Goal: Task Accomplishment & Management: Manage account settings

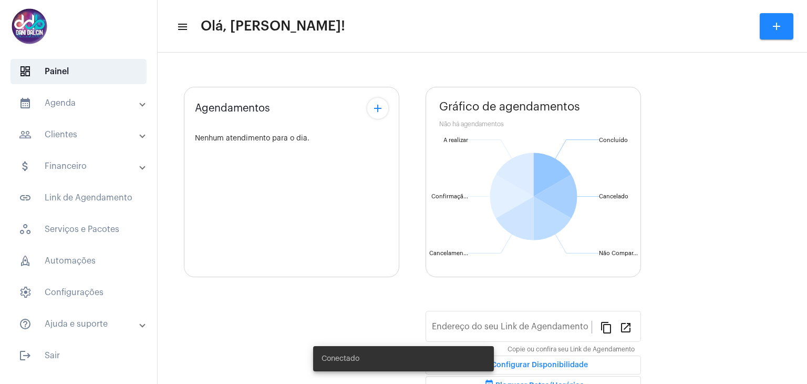
type input "[URL][DOMAIN_NAME]"
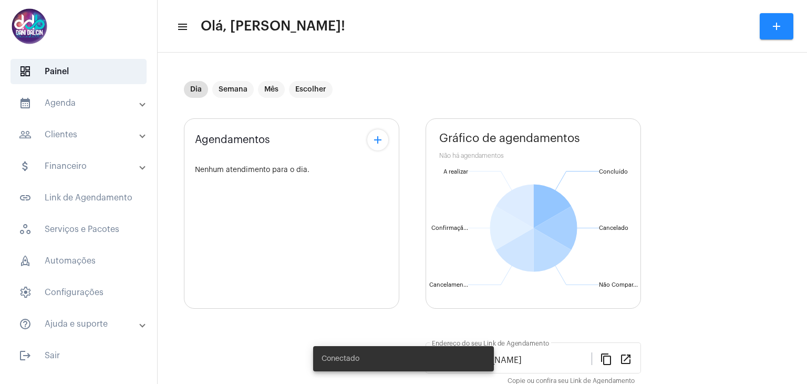
click at [73, 136] on mat-panel-title "people_outline Clientes" at bounding box center [79, 134] width 121 height 13
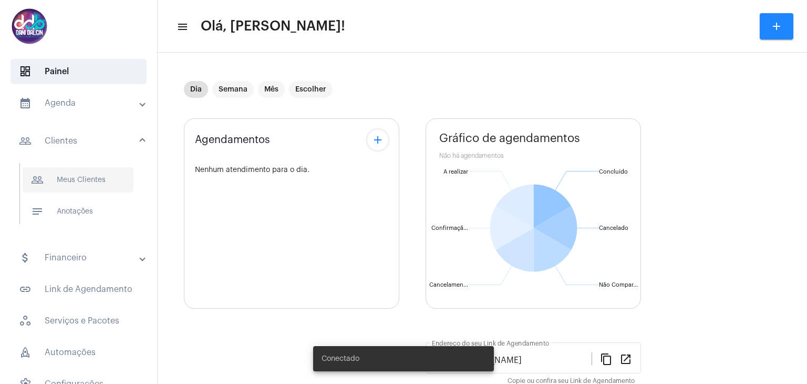
click at [65, 182] on span "people_outline Meus Clientes" at bounding box center [78, 179] width 111 height 25
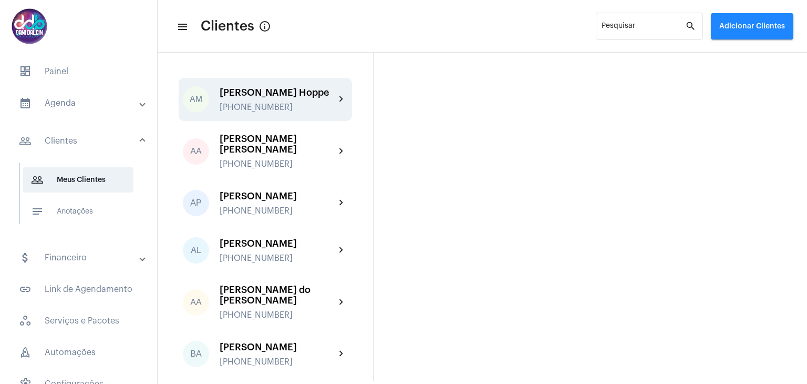
click at [263, 98] on div "[PERSON_NAME] Hoppe" at bounding box center [278, 92] width 116 height 11
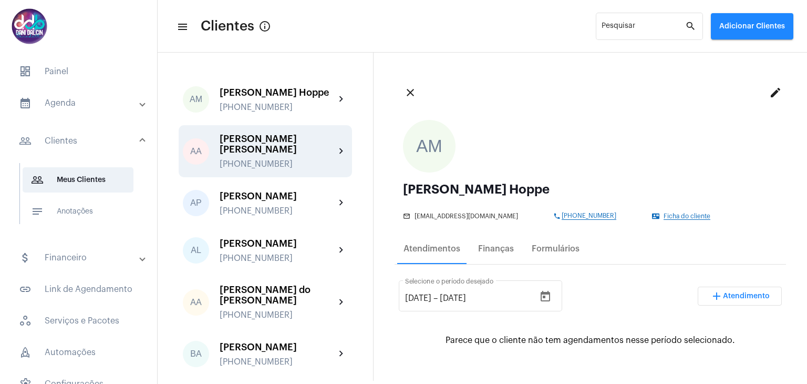
click at [261, 154] on div "[PERSON_NAME] [PERSON_NAME]" at bounding box center [278, 143] width 116 height 21
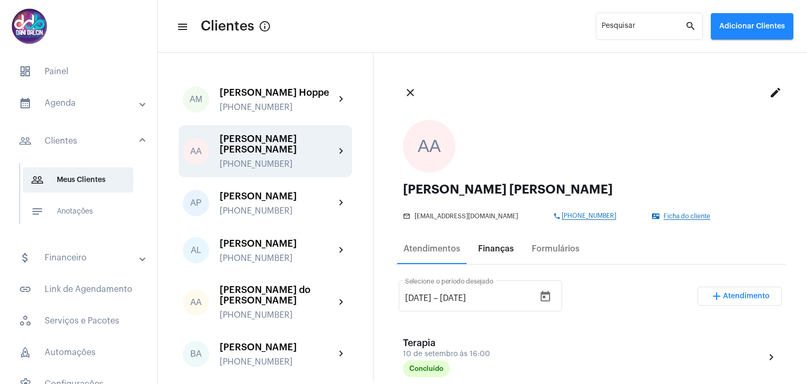
click at [492, 249] on div "Finanças" at bounding box center [496, 248] width 36 height 9
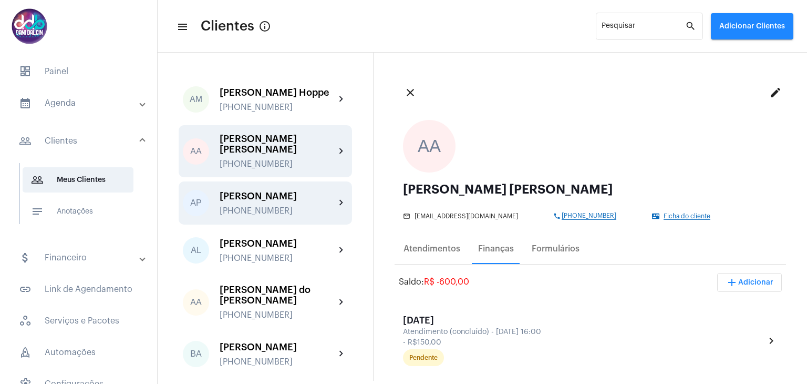
click at [273, 213] on div "[PHONE_NUMBER]" at bounding box center [278, 210] width 116 height 9
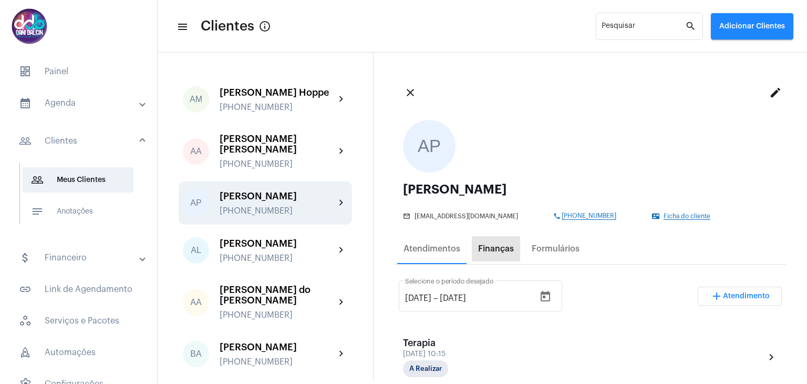
click at [492, 250] on div "Finanças" at bounding box center [496, 248] width 36 height 9
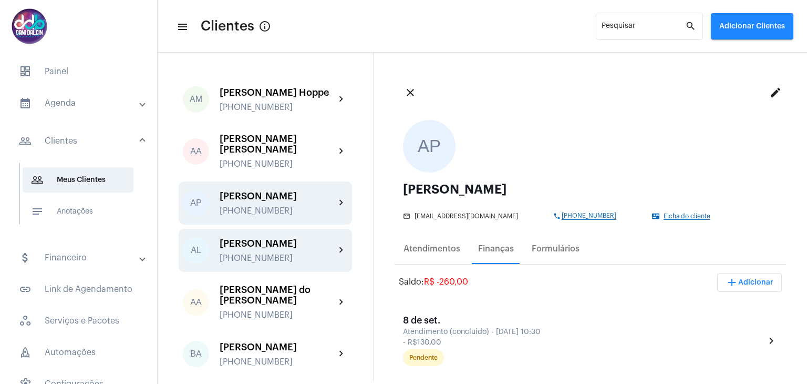
click at [285, 263] on div "[PHONE_NUMBER]" at bounding box center [278, 257] width 116 height 9
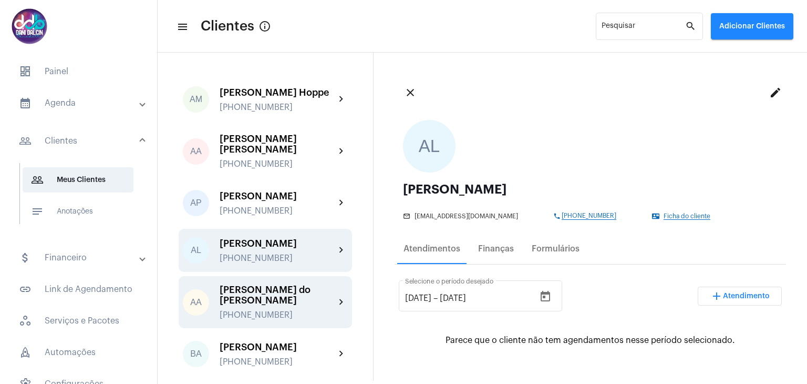
click at [286, 305] on div "[PERSON_NAME] do [PERSON_NAME]" at bounding box center [278, 294] width 116 height 21
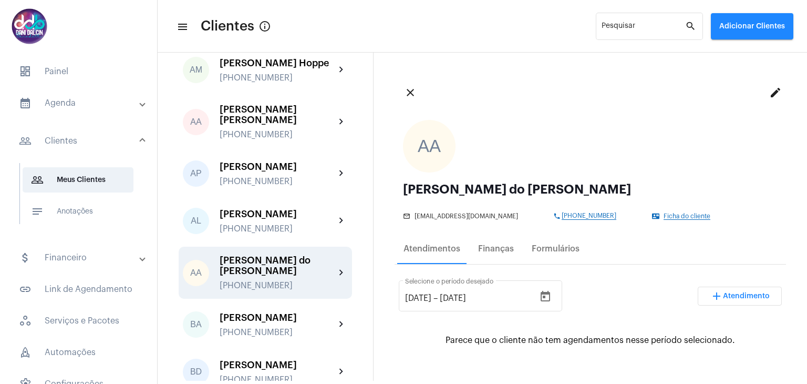
scroll to position [53, 0]
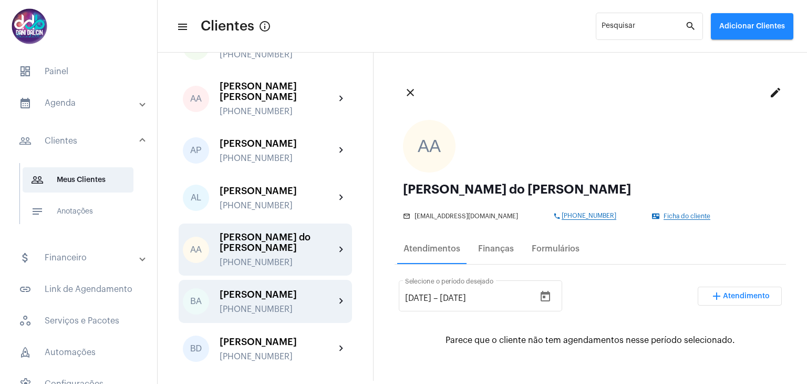
click at [280, 299] on div "[PERSON_NAME]" at bounding box center [278, 294] width 116 height 11
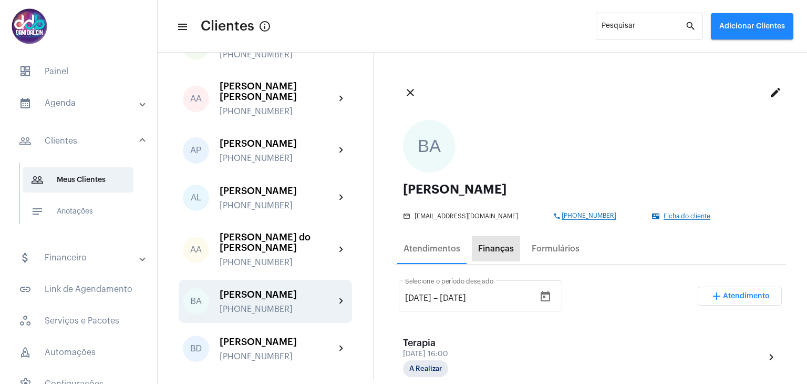
click at [492, 252] on div "Finanças" at bounding box center [496, 248] width 36 height 9
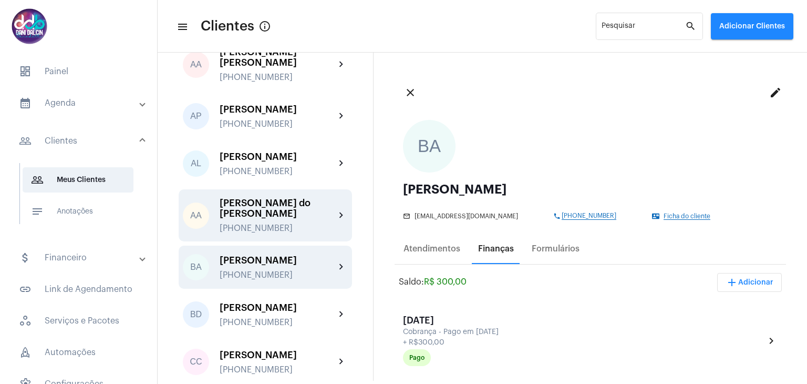
scroll to position [158, 0]
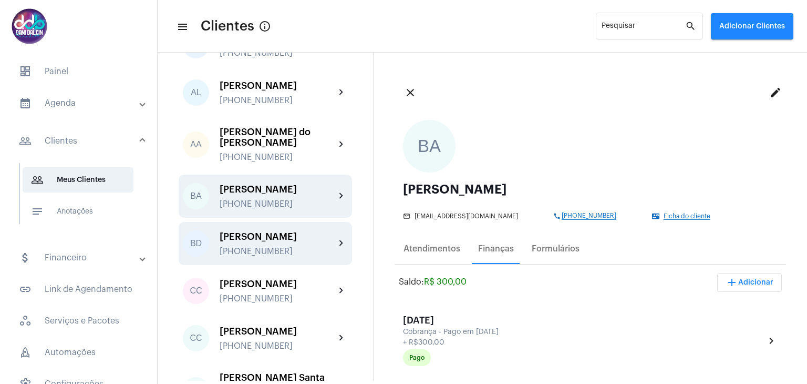
click at [281, 242] on div "[PERSON_NAME]" at bounding box center [278, 236] width 116 height 11
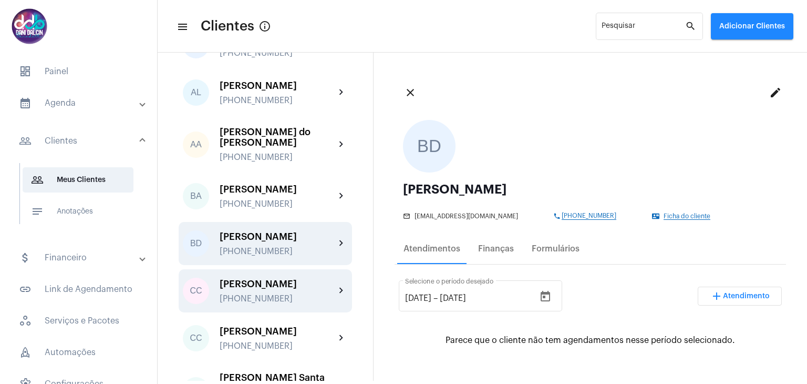
click at [272, 289] on div "[PERSON_NAME]" at bounding box center [278, 283] width 116 height 11
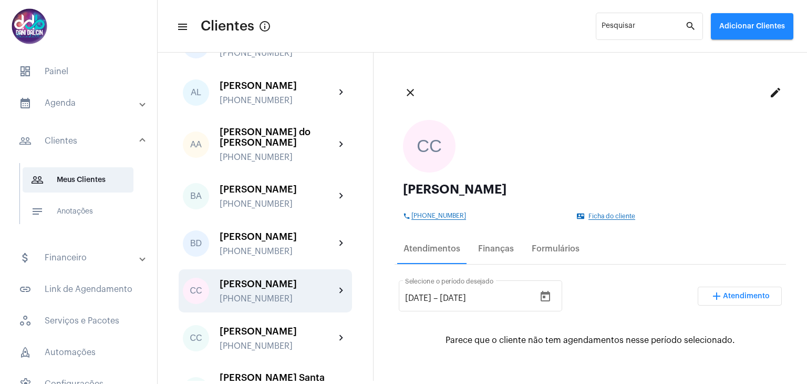
scroll to position [263, 0]
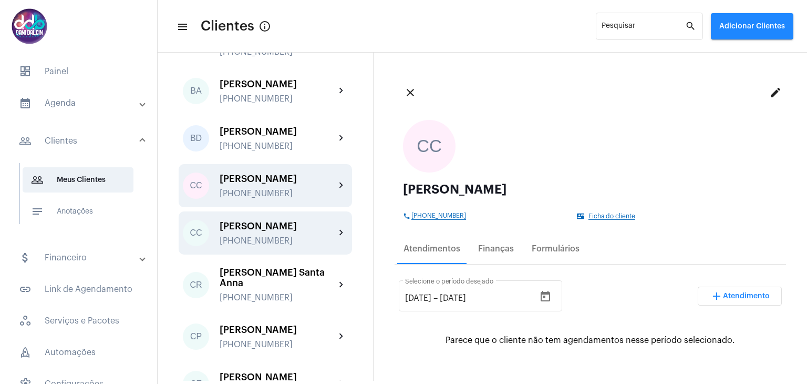
click at [266, 231] on div "[PERSON_NAME]" at bounding box center [278, 226] width 116 height 11
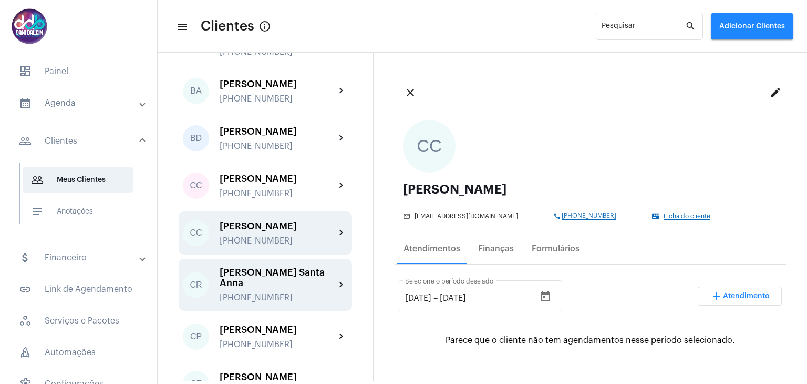
click at [260, 288] on div "[PERSON_NAME] Santa Anna" at bounding box center [278, 277] width 116 height 21
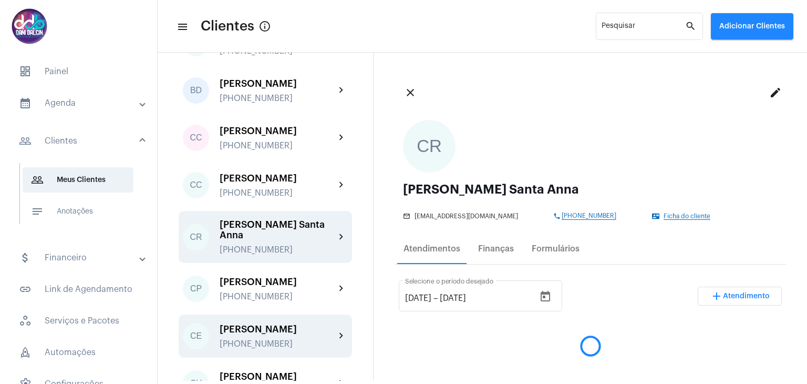
scroll to position [368, 0]
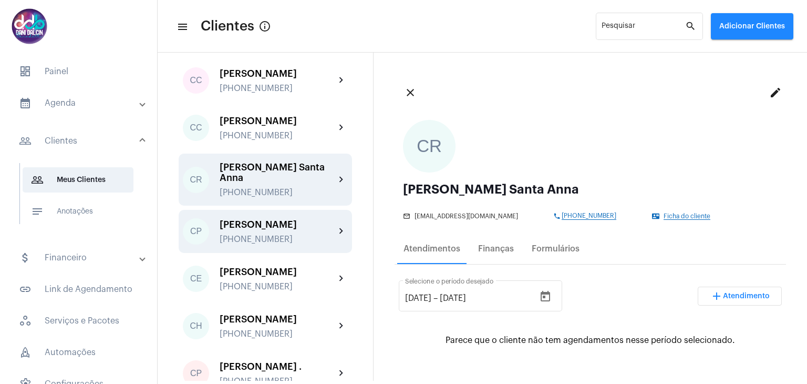
click at [270, 244] on div "[PERSON_NAME] [PHONE_NUMBER]" at bounding box center [278, 231] width 116 height 25
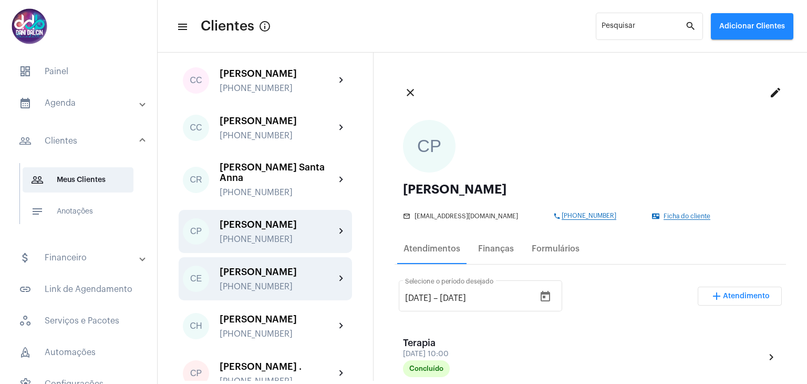
click at [270, 277] on div "[PERSON_NAME]" at bounding box center [278, 271] width 116 height 11
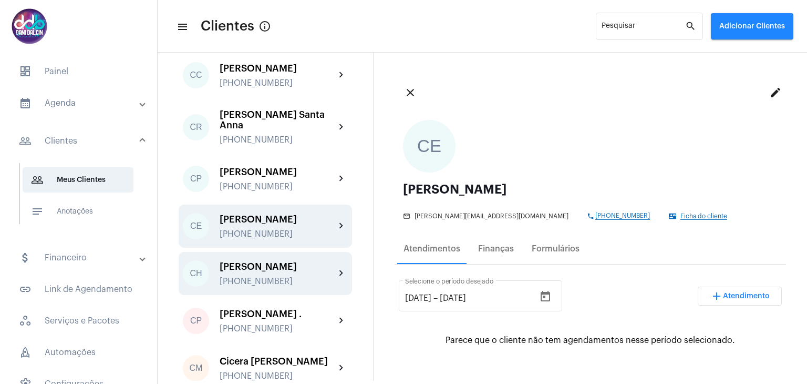
click at [266, 272] on div "[PERSON_NAME]" at bounding box center [278, 266] width 116 height 11
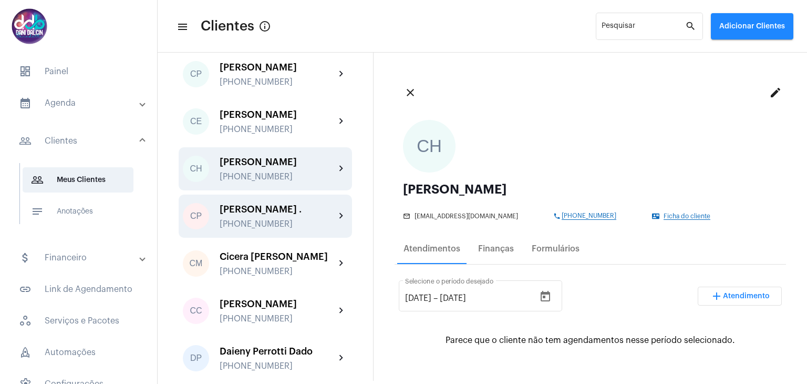
scroll to position [525, 0]
click at [271, 214] on div "[PERSON_NAME] ." at bounding box center [278, 208] width 116 height 11
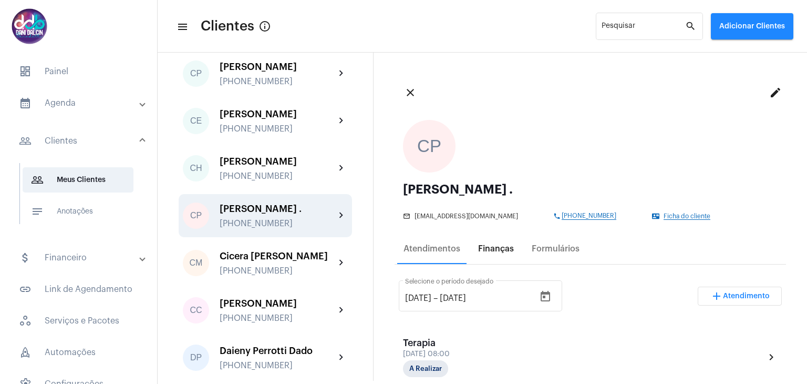
click at [502, 253] on div "Finanças" at bounding box center [496, 248] width 48 height 25
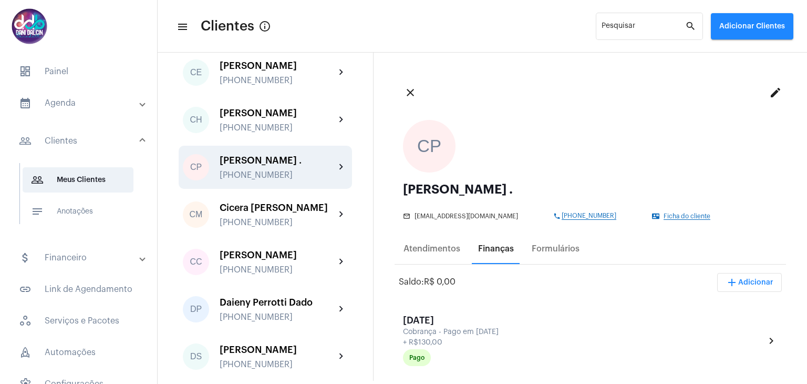
scroll to position [631, 0]
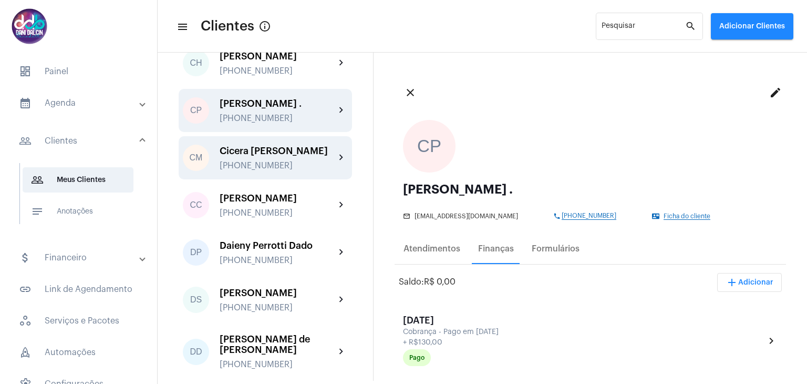
click at [270, 170] on div "[PHONE_NUMBER]" at bounding box center [278, 165] width 116 height 9
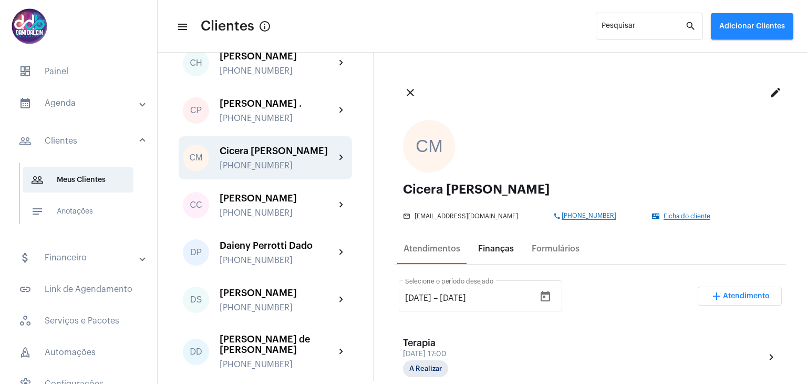
click at [492, 254] on div "Finanças" at bounding box center [496, 248] width 48 height 25
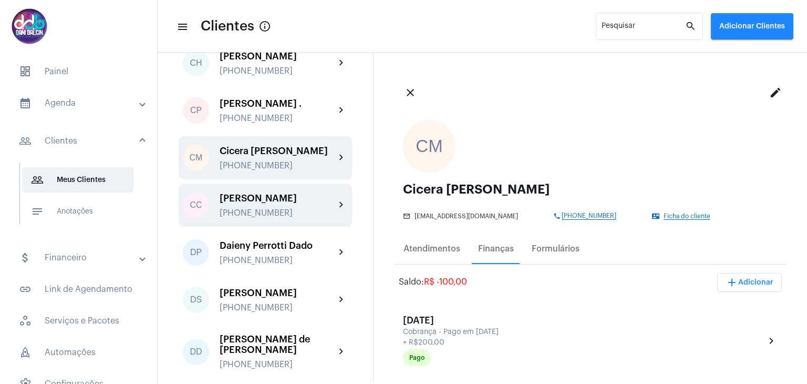
click at [270, 218] on div "[PERSON_NAME] [PHONE_NUMBER]" at bounding box center [278, 205] width 116 height 25
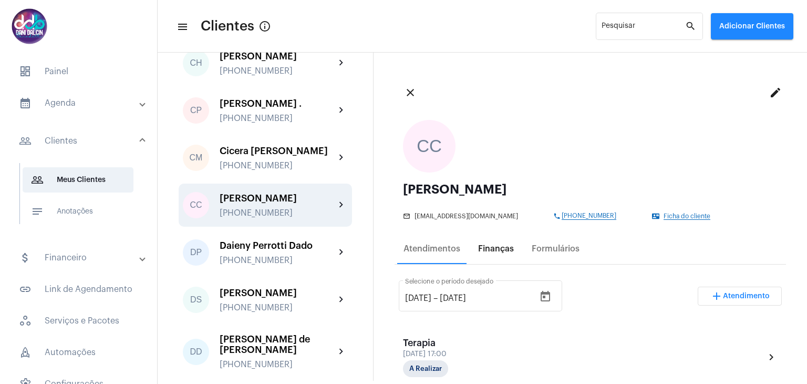
click at [504, 253] on div "Finanças" at bounding box center [496, 248] width 36 height 9
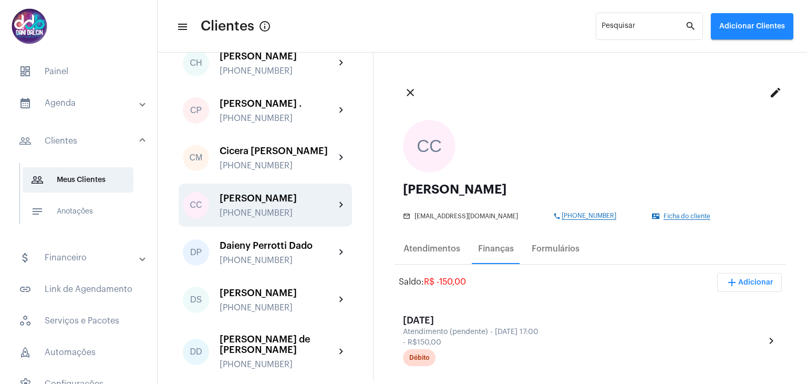
click at [742, 281] on span "add Adicionar" at bounding box center [750, 281] width 48 height 7
click at [614, 277] on div at bounding box center [403, 192] width 807 height 384
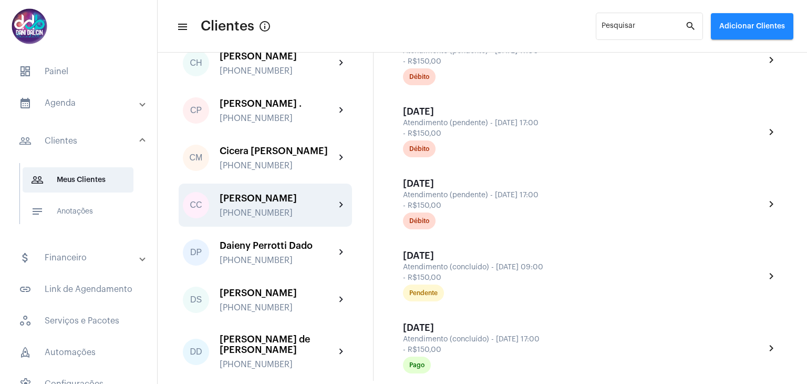
scroll to position [736, 0]
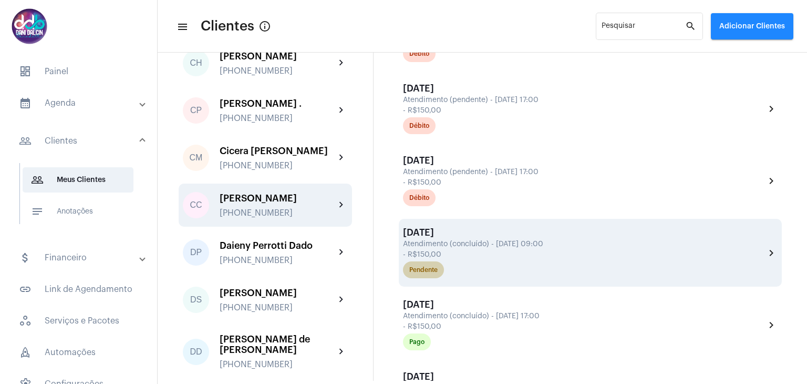
click at [511, 263] on div "Pendente" at bounding box center [584, 269] width 366 height 21
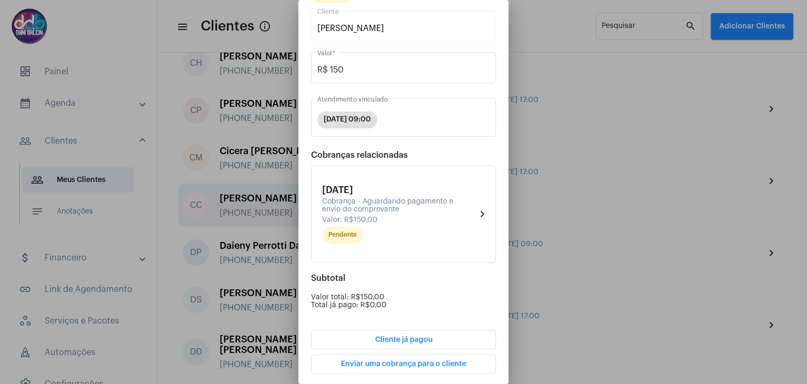
scroll to position [99, 0]
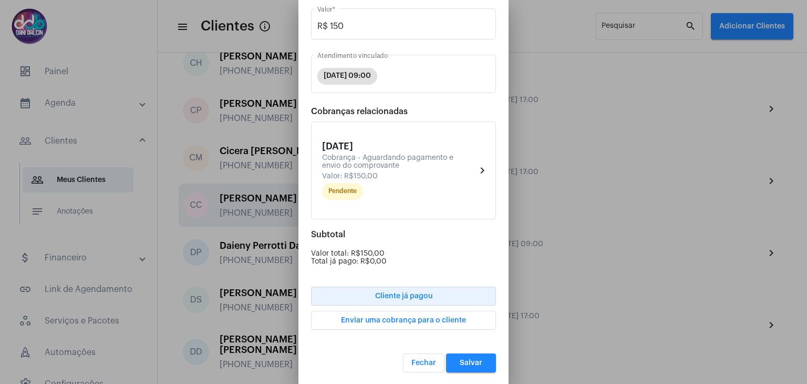
click at [429, 298] on button "Cliente já pagou" at bounding box center [403, 295] width 185 height 19
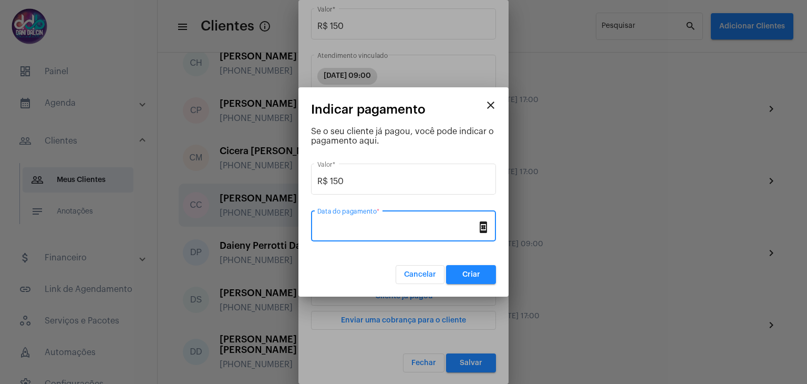
click at [399, 231] on input "Data do pagamento *" at bounding box center [397, 227] width 160 height 9
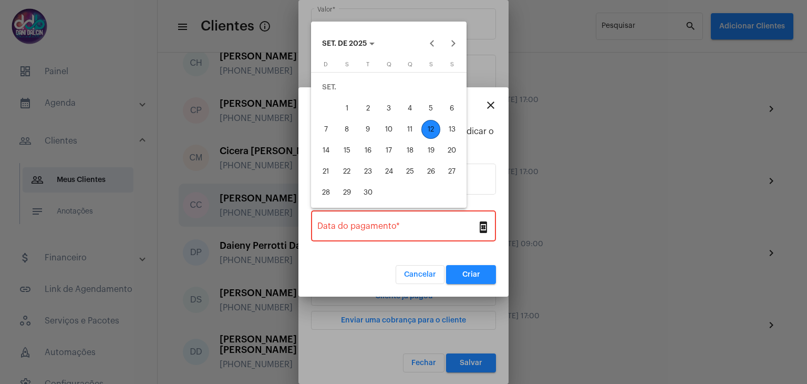
click at [433, 125] on div "12" at bounding box center [430, 129] width 19 height 19
type input "[DATE]"
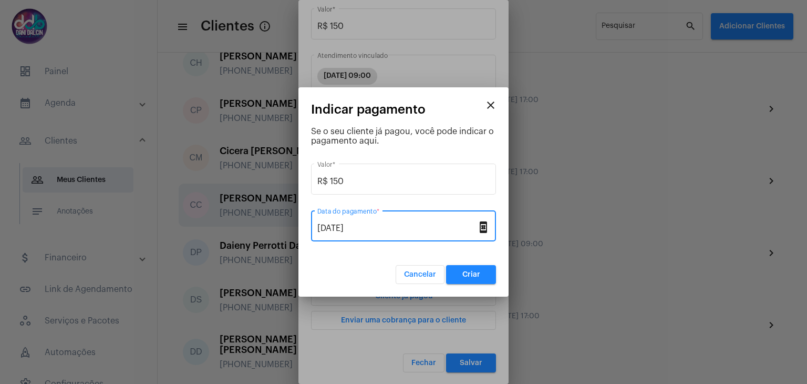
click at [473, 267] on button "Criar" at bounding box center [471, 274] width 50 height 19
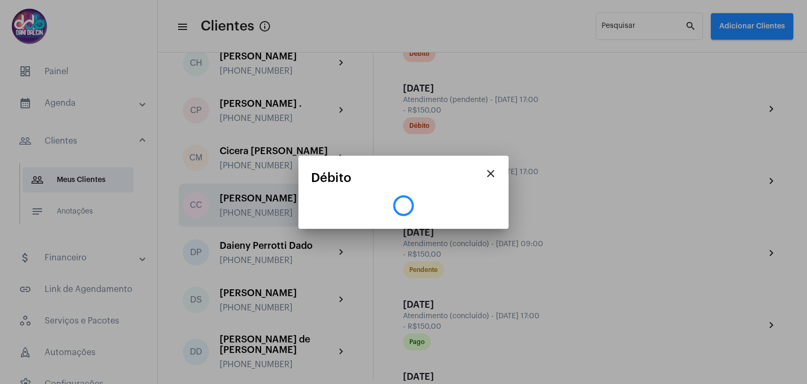
scroll to position [0, 0]
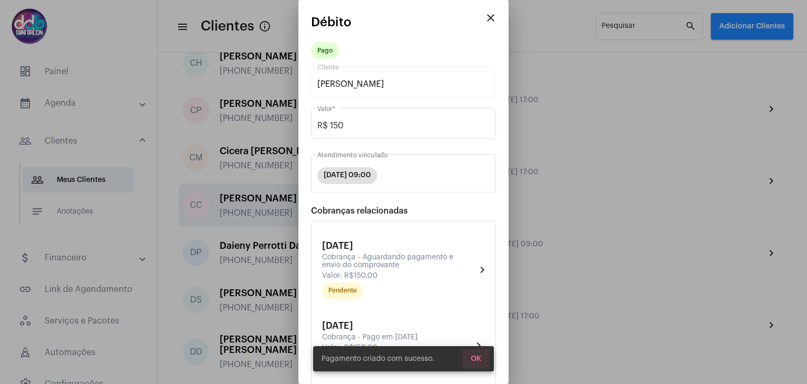
click at [479, 356] on span "OK" at bounding box center [476, 358] width 11 height 7
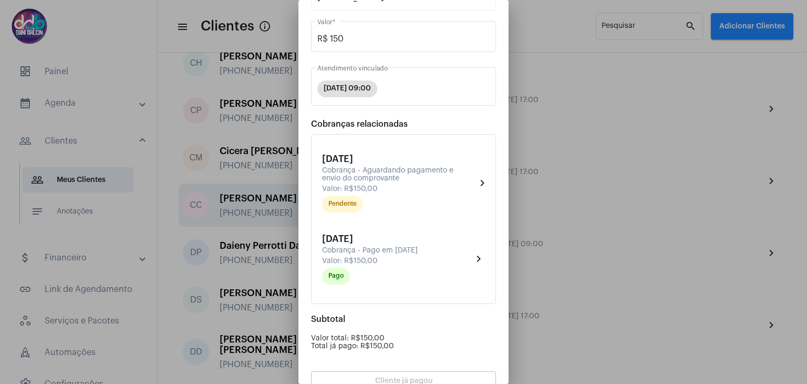
scroll to position [171, 0]
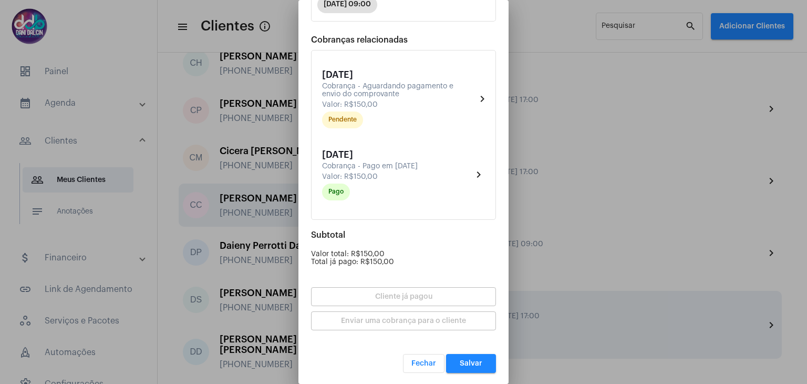
click at [462, 356] on button "Salvar" at bounding box center [471, 363] width 50 height 19
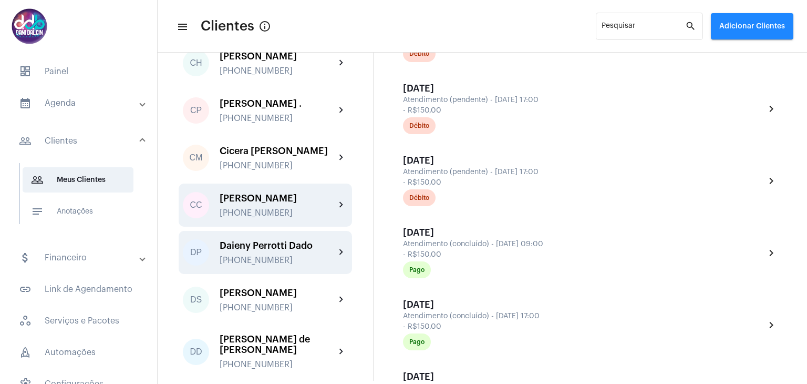
click at [285, 251] on div "Daieny Perrotti Dado" at bounding box center [278, 245] width 116 height 11
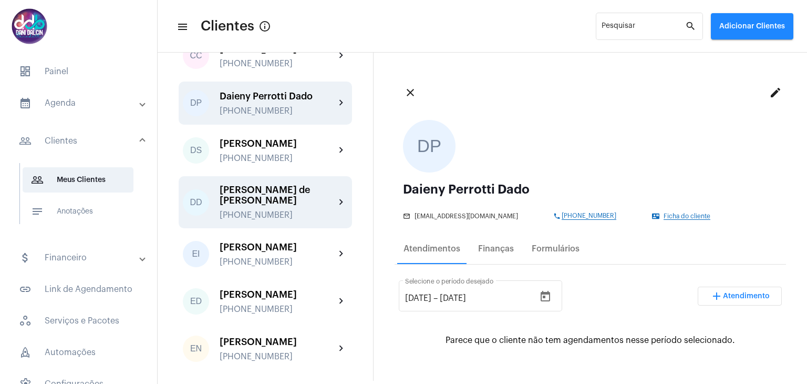
scroll to position [788, 0]
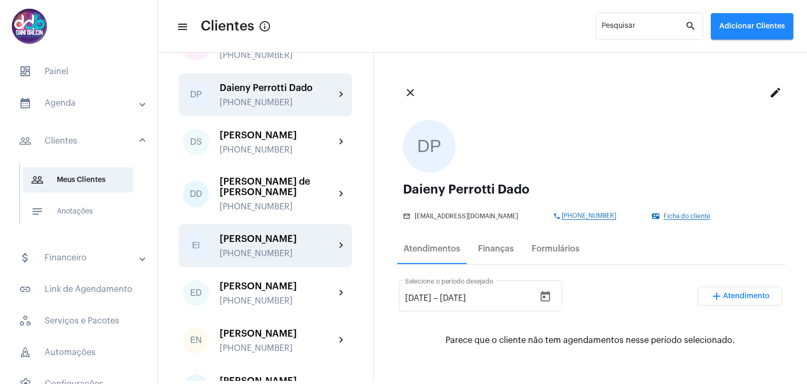
click at [276, 244] on div "[PERSON_NAME]" at bounding box center [278, 238] width 116 height 11
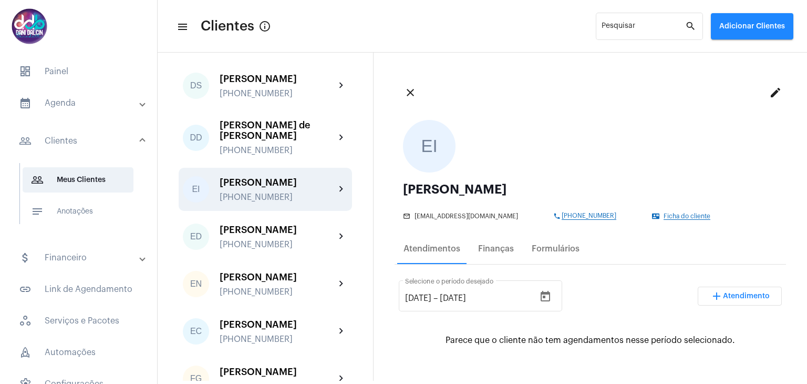
scroll to position [893, 0]
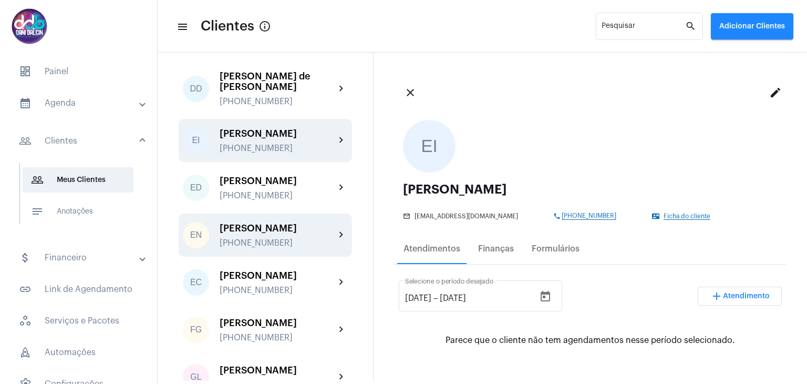
click at [280, 247] on div "[PERSON_NAME] [PHONE_NUMBER]" at bounding box center [278, 235] width 116 height 25
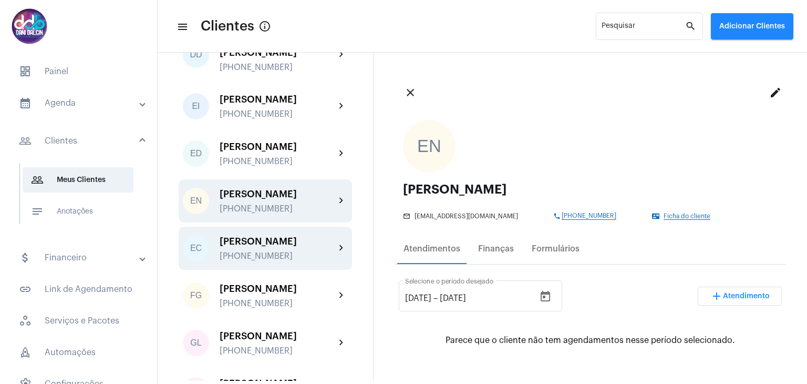
scroll to position [946, 0]
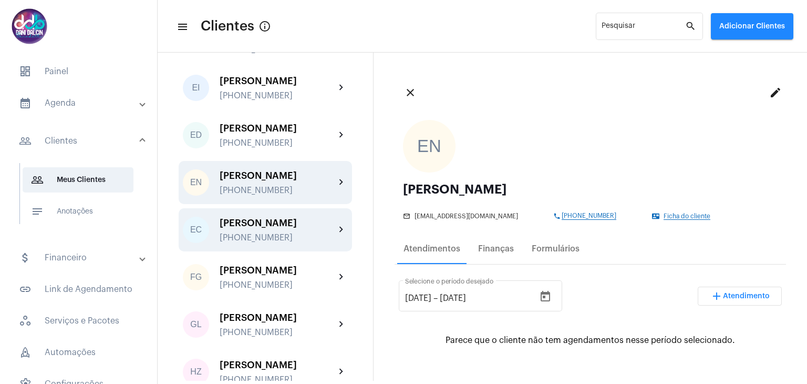
click at [277, 242] on div "[PHONE_NUMBER]" at bounding box center [278, 237] width 116 height 9
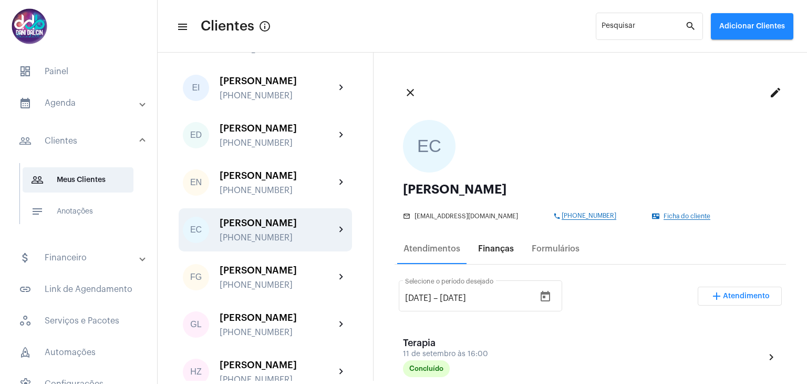
click at [493, 249] on div "Finanças" at bounding box center [496, 248] width 36 height 9
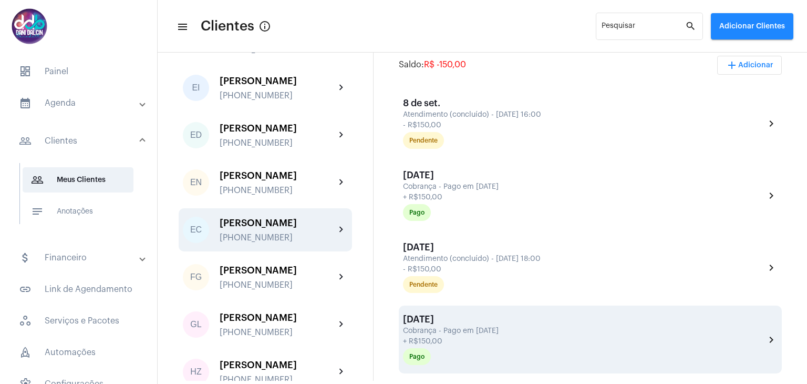
scroll to position [263, 0]
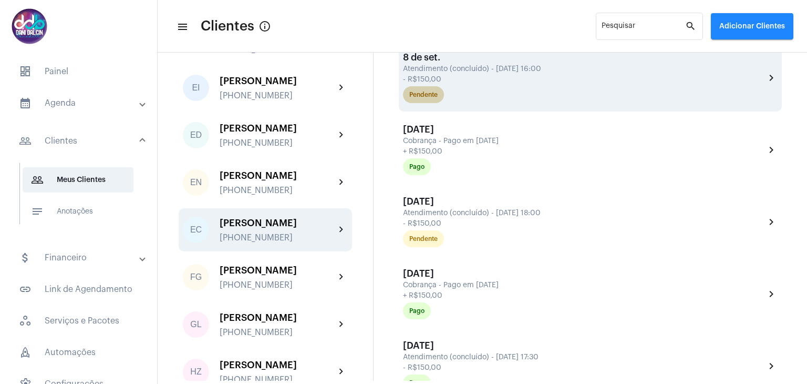
click at [466, 87] on div "Pendente" at bounding box center [584, 94] width 366 height 21
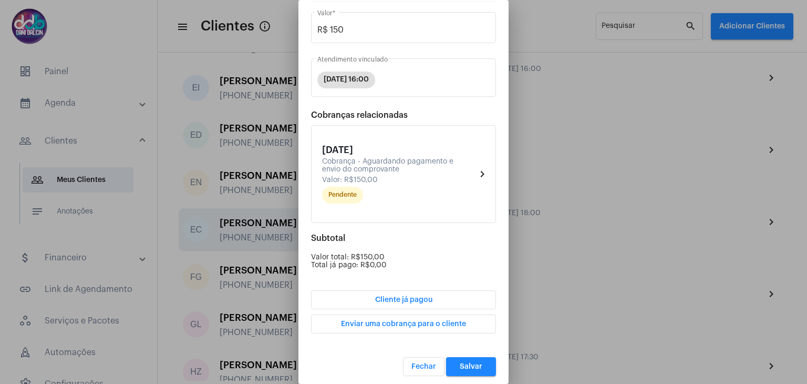
scroll to position [99, 0]
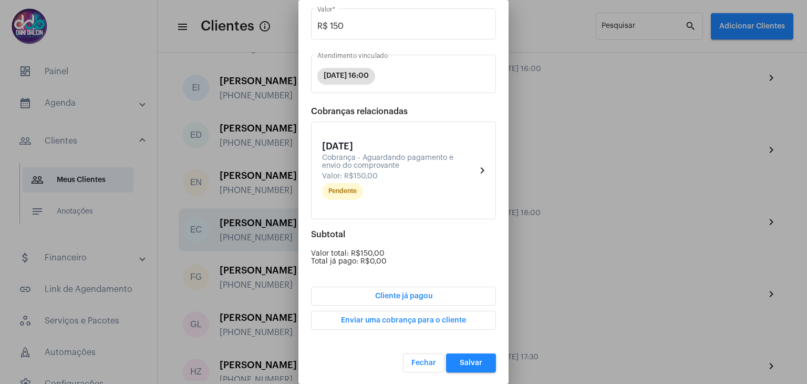
click at [412, 295] on span "Cliente já pagou" at bounding box center [403, 295] width 57 height 7
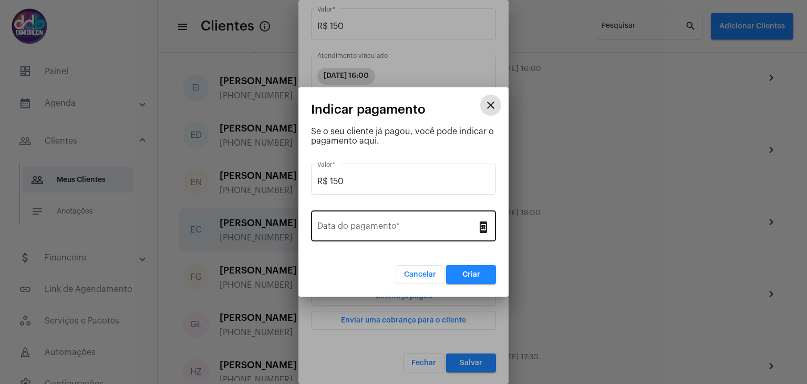
click at [382, 217] on div "Data do pagamento *" at bounding box center [397, 224] width 160 height 33
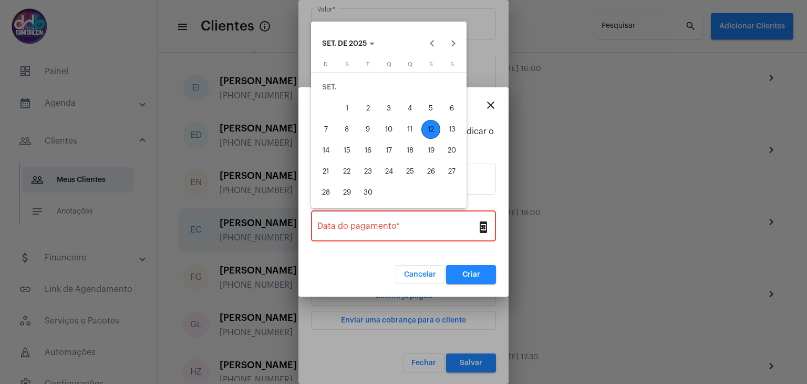
click at [433, 130] on div "12" at bounding box center [430, 129] width 19 height 19
type input "[DATE]"
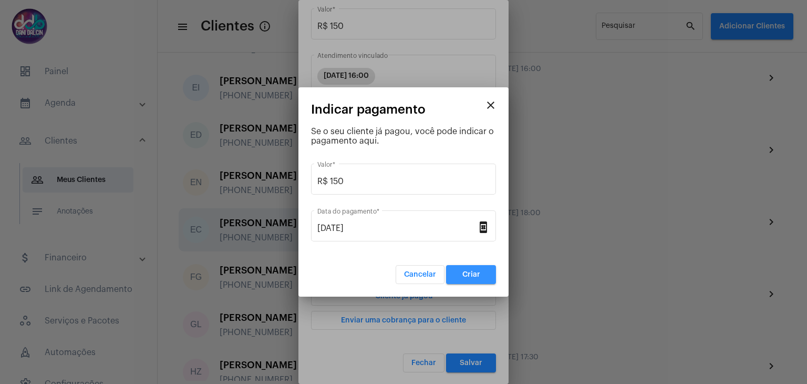
click at [470, 278] on button "Criar" at bounding box center [471, 274] width 50 height 19
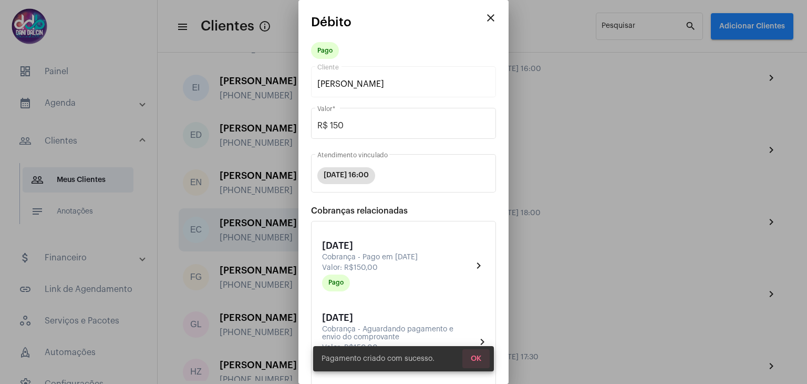
click at [475, 356] on span "OK" at bounding box center [476, 358] width 11 height 7
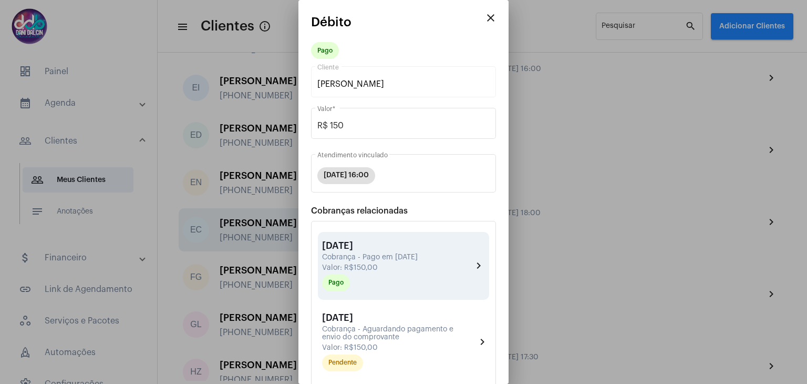
scroll to position [171, 0]
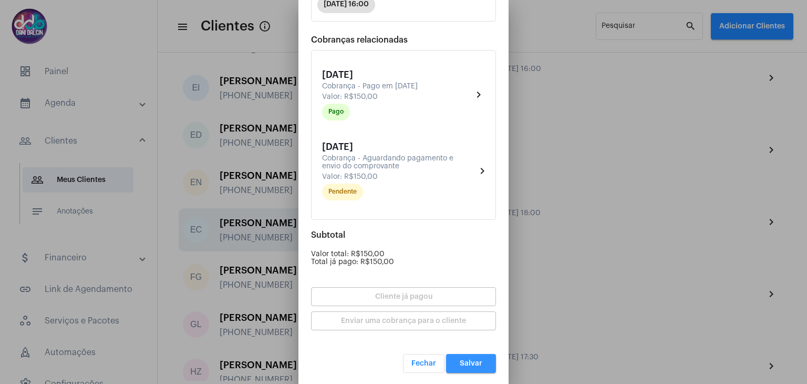
click at [464, 362] on span "Salvar" at bounding box center [471, 362] width 23 height 7
